Goal: Task Accomplishment & Management: Use online tool/utility

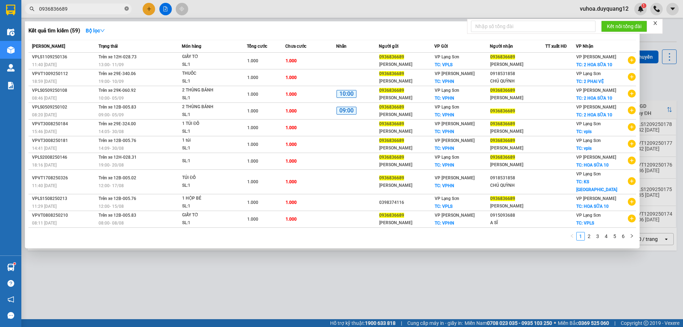
click at [127, 9] on icon "close-circle" at bounding box center [127, 8] width 4 height 4
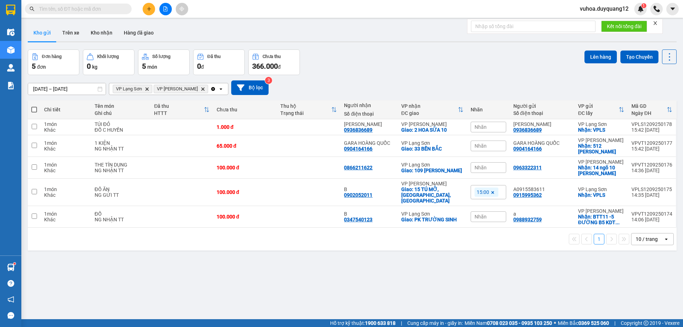
paste input "0385805988"
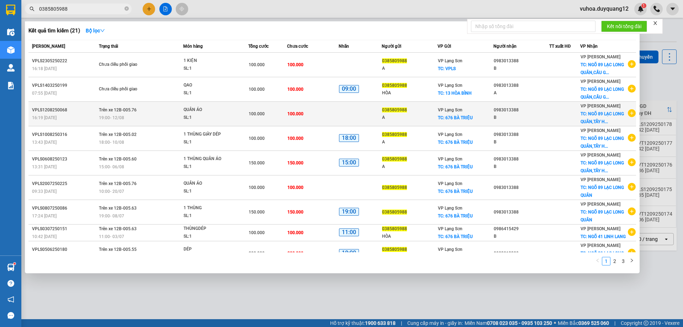
type input "0385805988"
click at [628, 112] on icon "plus-circle" at bounding box center [632, 113] width 8 height 8
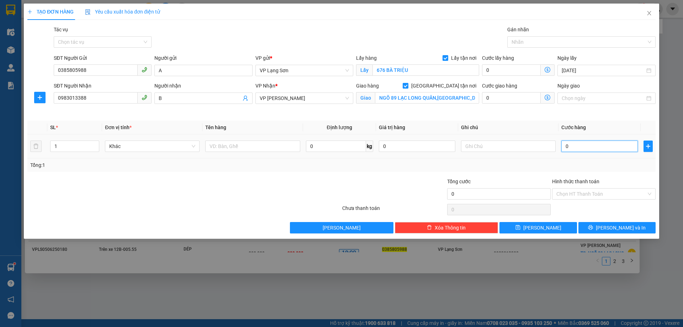
drag, startPoint x: 579, startPoint y: 148, endPoint x: 545, endPoint y: 136, distance: 35.8
click at [579, 148] on input "0" at bounding box center [599, 146] width 76 height 11
type input "1"
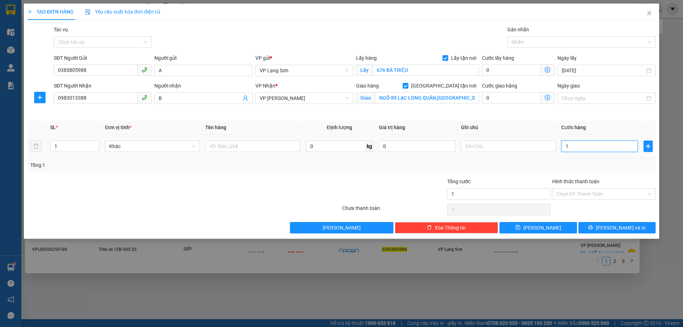
type input "10"
type input "100"
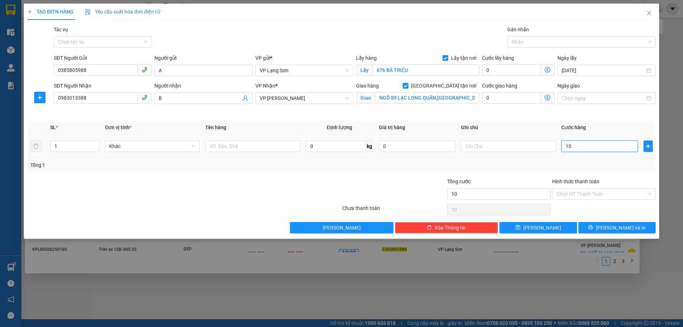
type input "100"
type input "100.000"
drag, startPoint x: 531, startPoint y: 114, endPoint x: 477, endPoint y: 160, distance: 70.9
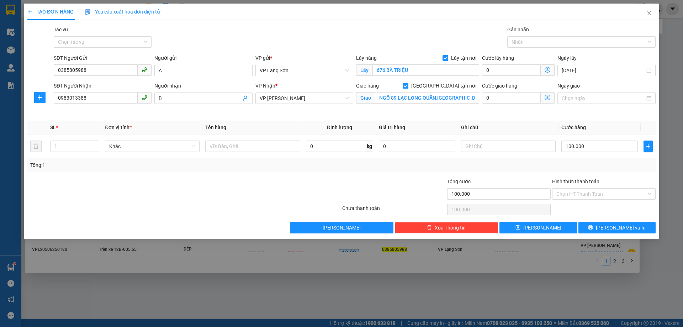
click at [530, 114] on div "Cước giao hàng 0" at bounding box center [518, 98] width 75 height 33
click at [480, 146] on input "text" at bounding box center [508, 146] width 95 height 11
type input "NHẬN TT"
click at [276, 148] on input "text" at bounding box center [252, 146] width 95 height 11
type input "QUẦN ÁO"
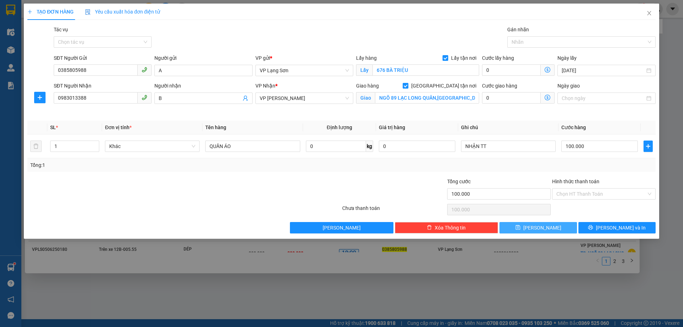
click at [522, 226] on button "[PERSON_NAME]" at bounding box center [538, 227] width 77 height 11
checkbox input "false"
type input "0"
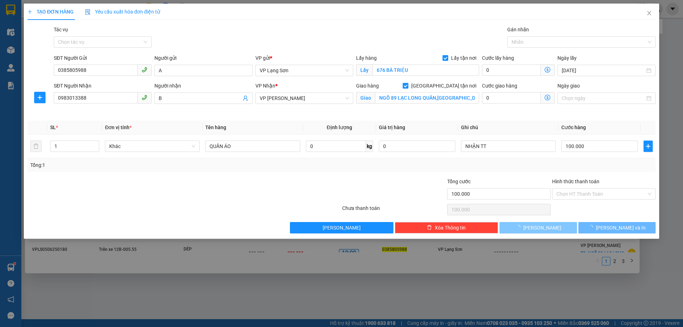
type input "0"
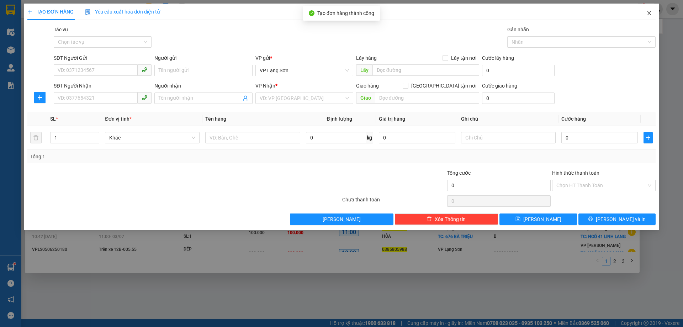
click at [651, 13] on icon "close" at bounding box center [649, 13] width 6 height 6
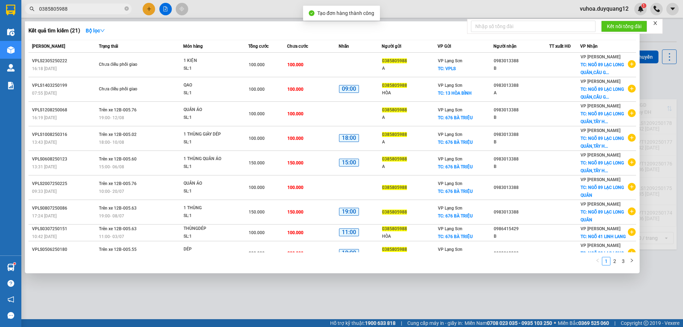
click at [667, 83] on div at bounding box center [341, 163] width 683 height 327
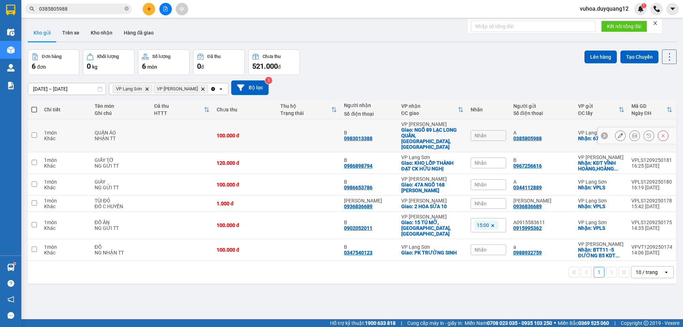
click at [602, 133] on icon at bounding box center [604, 135] width 5 height 5
drag, startPoint x: 507, startPoint y: 131, endPoint x: 595, endPoint y: 134, distance: 87.6
click at [595, 134] on tr "1 món Khác QUẦN ÁO NHẬN TT 100.000 đ B 0983013388 VP [PERSON_NAME]: NGÕ 89 [GEO…" at bounding box center [352, 135] width 649 height 33
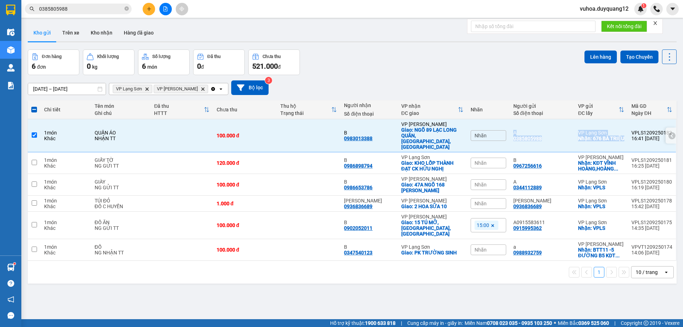
copy tr "Nhãn A 0385805988 VP [GEOGRAPHIC_DATA]: 676 BÀ TRIỆU"
click at [555, 136] on td "A 0385805988" at bounding box center [542, 135] width 65 height 33
checkbox input "false"
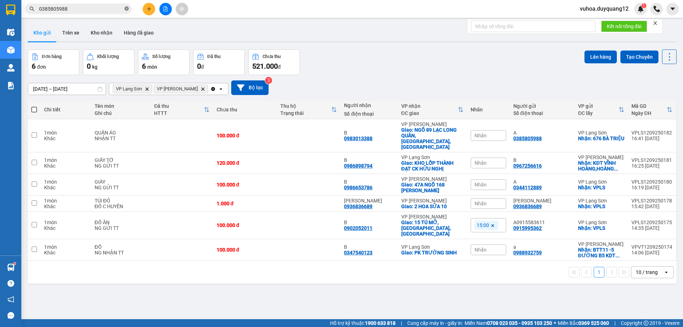
click at [127, 9] on icon "close-circle" at bounding box center [127, 8] width 4 height 4
paste input "0356661225"
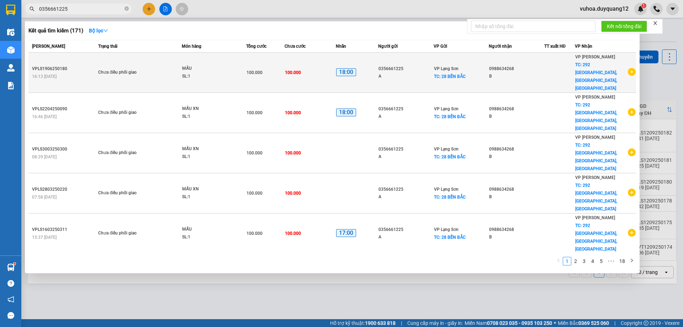
type input "0356661225"
click at [628, 68] on icon "plus-circle" at bounding box center [632, 72] width 8 height 8
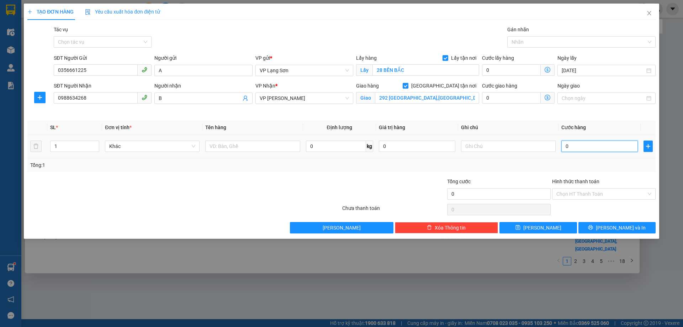
click at [566, 147] on input "0" at bounding box center [599, 146] width 76 height 11
type input "NHẬN"
drag, startPoint x: 556, startPoint y: 146, endPoint x: 553, endPoint y: 146, distance: 3.9
click at [549, 144] on tr "1 Khác 0 kg 0 NHẬN" at bounding box center [341, 146] width 628 height 24
type input "NHẬN"
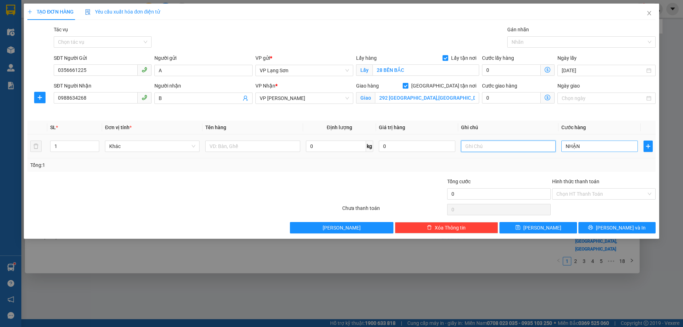
type input "0"
type input "NHẬN TT"
click at [572, 147] on input "0" at bounding box center [599, 146] width 76 height 11
drag, startPoint x: 534, startPoint y: 155, endPoint x: 542, endPoint y: 144, distance: 13.7
click at [533, 155] on td "NHẬN TT" at bounding box center [508, 146] width 100 height 24
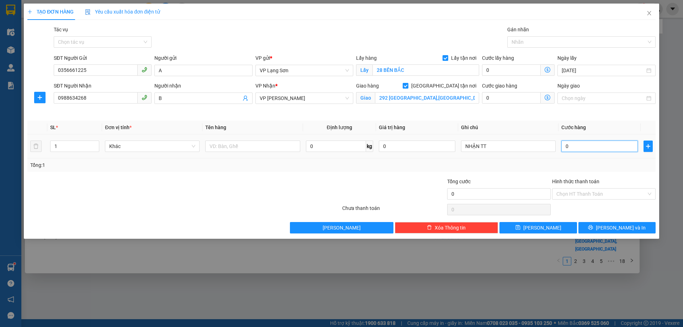
click at [585, 147] on input "0" at bounding box center [599, 146] width 76 height 11
type input "1"
type input "10"
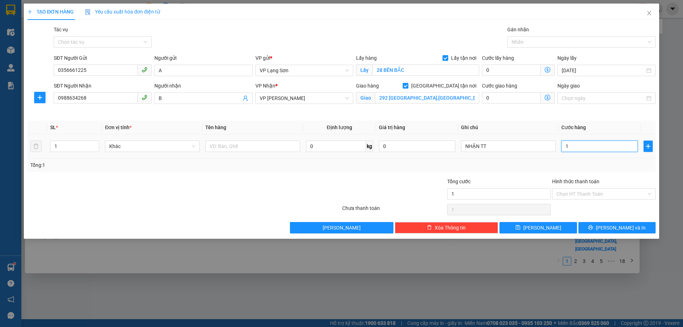
type input "10"
type input "100"
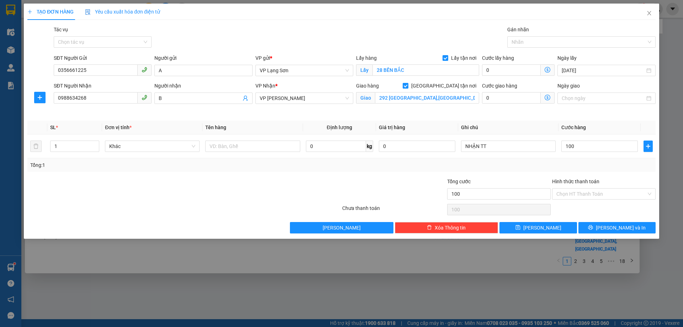
type input "100.000"
drag, startPoint x: 479, startPoint y: 173, endPoint x: 350, endPoint y: 166, distance: 129.0
click at [478, 173] on div "Transit Pickup Surcharge Ids Transit Deliver Surcharge Ids Transit Deliver Surc…" at bounding box center [341, 130] width 628 height 208
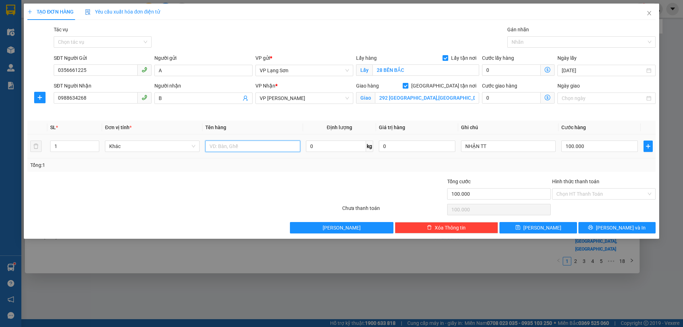
click at [269, 147] on input "text" at bounding box center [252, 146] width 95 height 11
type input "MẪU XN"
click at [554, 230] on button "[PERSON_NAME]" at bounding box center [538, 227] width 77 height 11
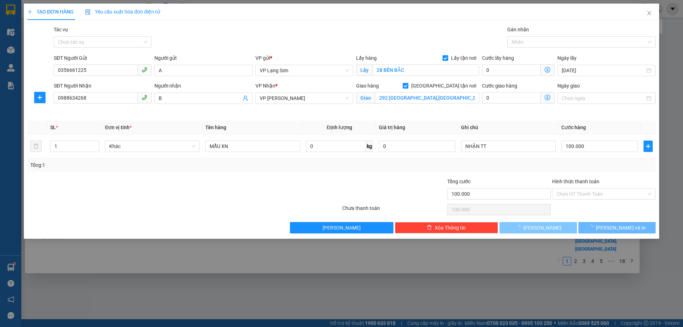
checkbox input "false"
type input "0"
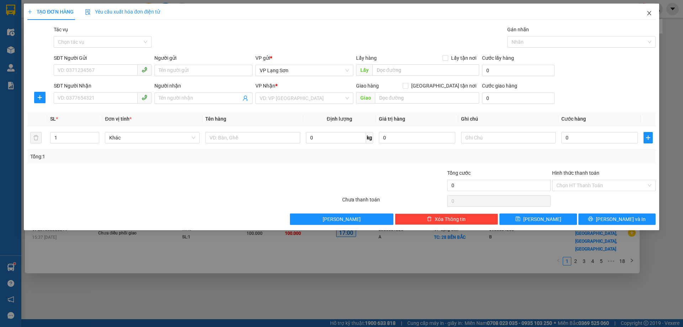
click at [651, 15] on icon "close" at bounding box center [649, 13] width 6 height 6
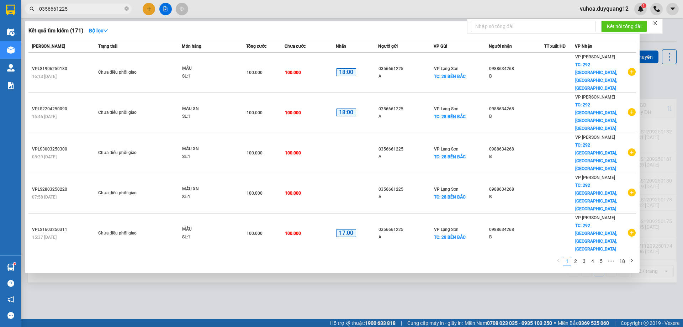
click at [661, 95] on div at bounding box center [341, 163] width 683 height 327
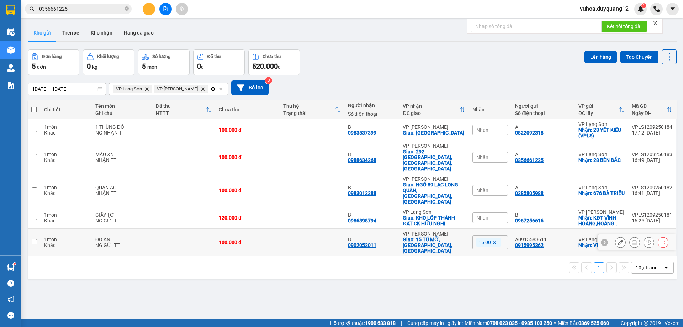
click at [561, 237] on div "A0915583611" at bounding box center [543, 240] width 56 height 6
checkbox input "true"
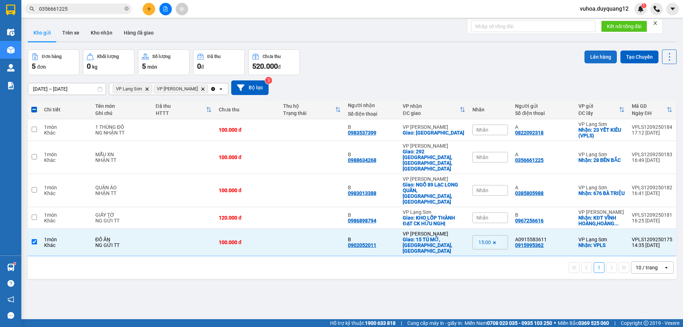
click at [590, 58] on button "Lên hàng" at bounding box center [601, 57] width 32 height 13
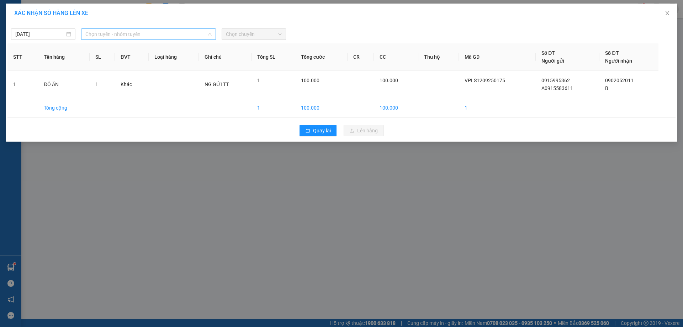
click at [90, 32] on span "Chọn tuyến - nhóm tuyến" at bounding box center [148, 34] width 126 height 11
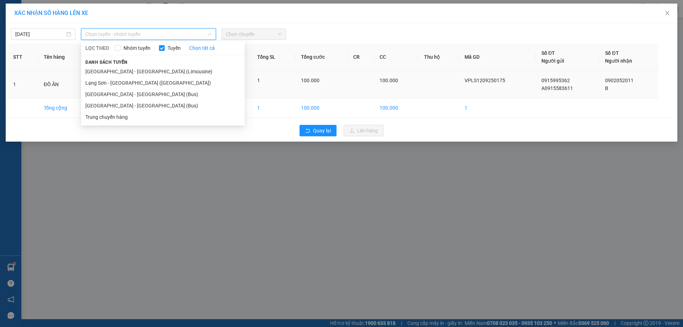
click at [95, 86] on li "Lạng Sơn - [GEOGRAPHIC_DATA] ([GEOGRAPHIC_DATA])" at bounding box center [163, 82] width 164 height 11
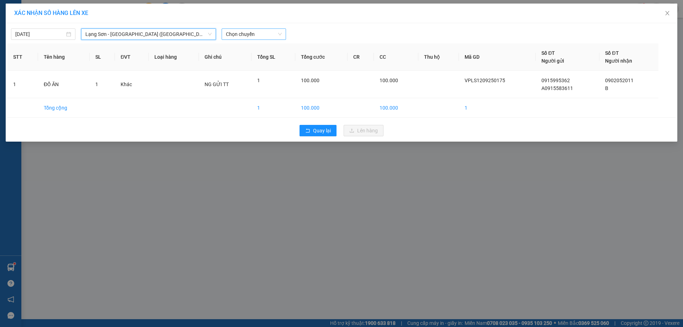
click at [241, 36] on span "Chọn chuyến" at bounding box center [254, 34] width 56 height 11
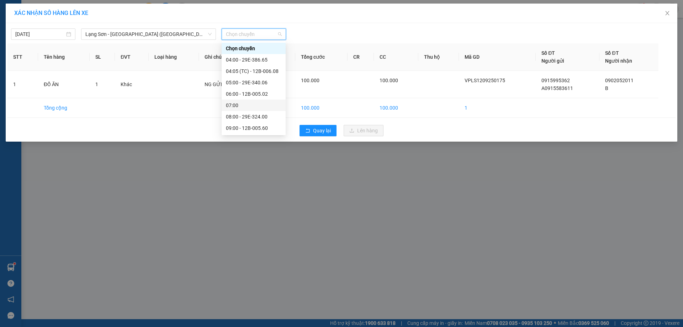
scroll to position [137, 0]
click at [250, 84] on div "15:00 - 29E-340.06" at bounding box center [254, 83] width 56 height 8
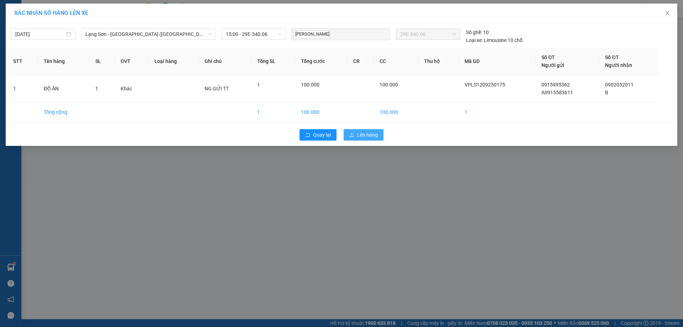
click at [370, 133] on span "Lên hàng" at bounding box center [367, 135] width 21 height 8
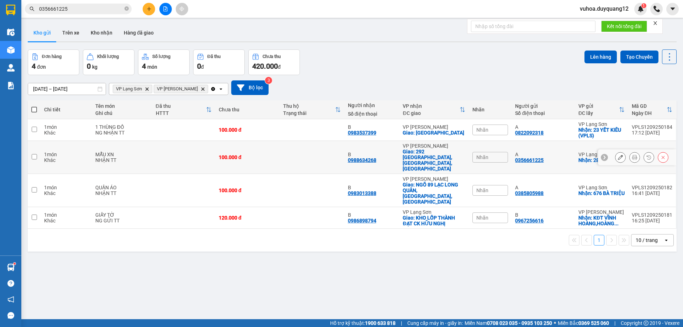
click at [489, 152] on div "Nhãn" at bounding box center [490, 157] width 36 height 11
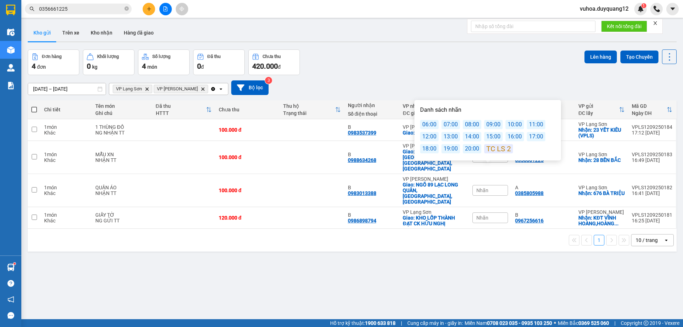
click at [429, 149] on div "18:00" at bounding box center [429, 148] width 19 height 9
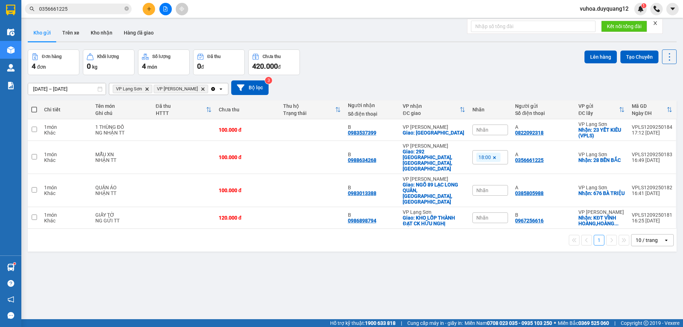
click at [487, 185] on div "Nhãn" at bounding box center [490, 190] width 36 height 11
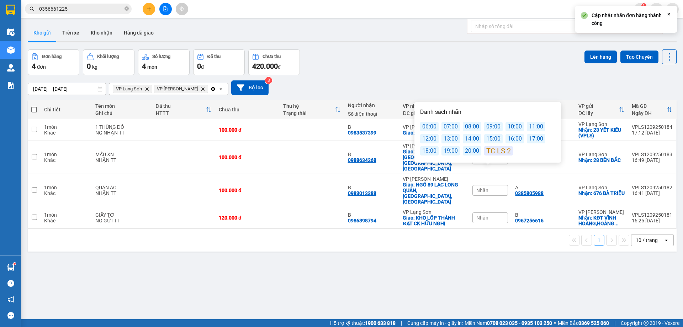
click at [425, 149] on div "18:00" at bounding box center [429, 150] width 19 height 9
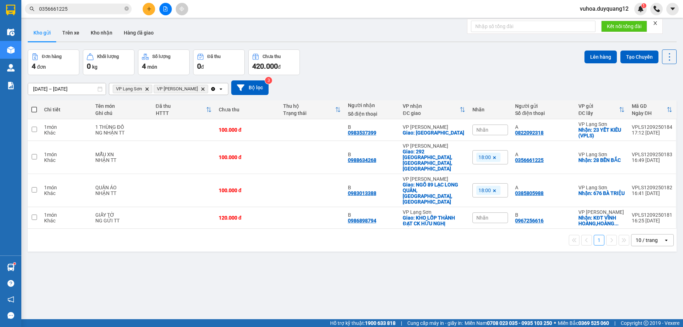
click at [509, 240] on div "ver 1.8.143 Kho gửi Trên xe Kho nhận Hàng đã giao Đơn hàng 4 đơn Khối lượng 0 k…" at bounding box center [352, 184] width 655 height 327
